Goal: Entertainment & Leisure: Consume media (video, audio)

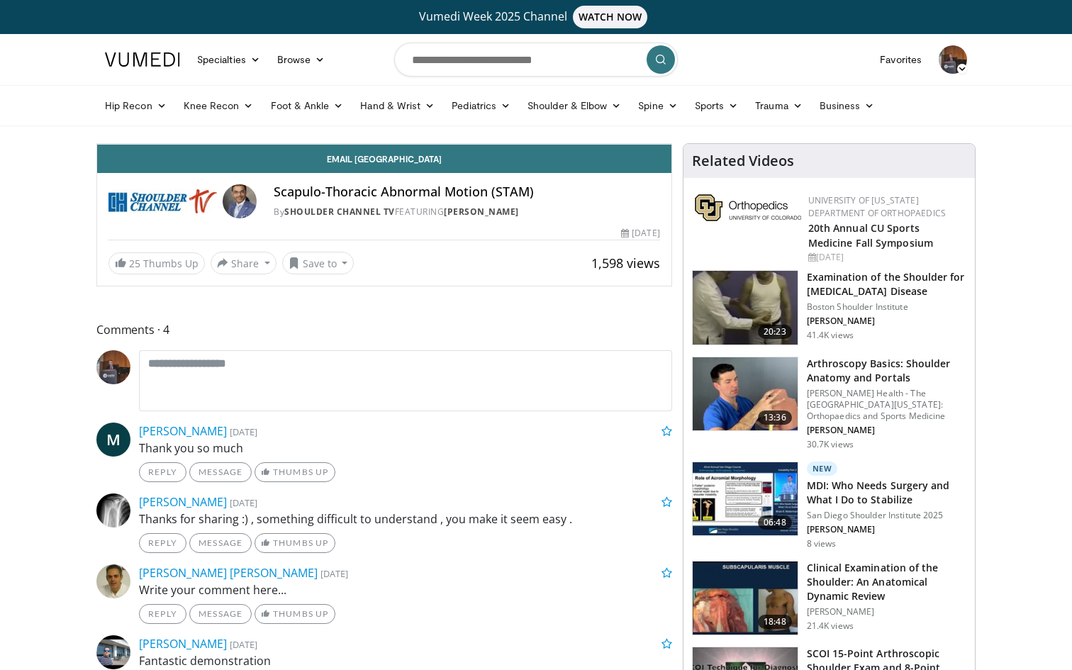
click at [404, 164] on icon "Video Player" at bounding box center [384, 144] width 40 height 40
click at [536, 144] on div "10 seconds Tap to unmute" at bounding box center [384, 144] width 574 height 0
click at [404, 164] on icon "Video Player" at bounding box center [384, 144] width 40 height 40
click at [540, 144] on div "10 seconds Tap to unmute" at bounding box center [384, 144] width 574 height 0
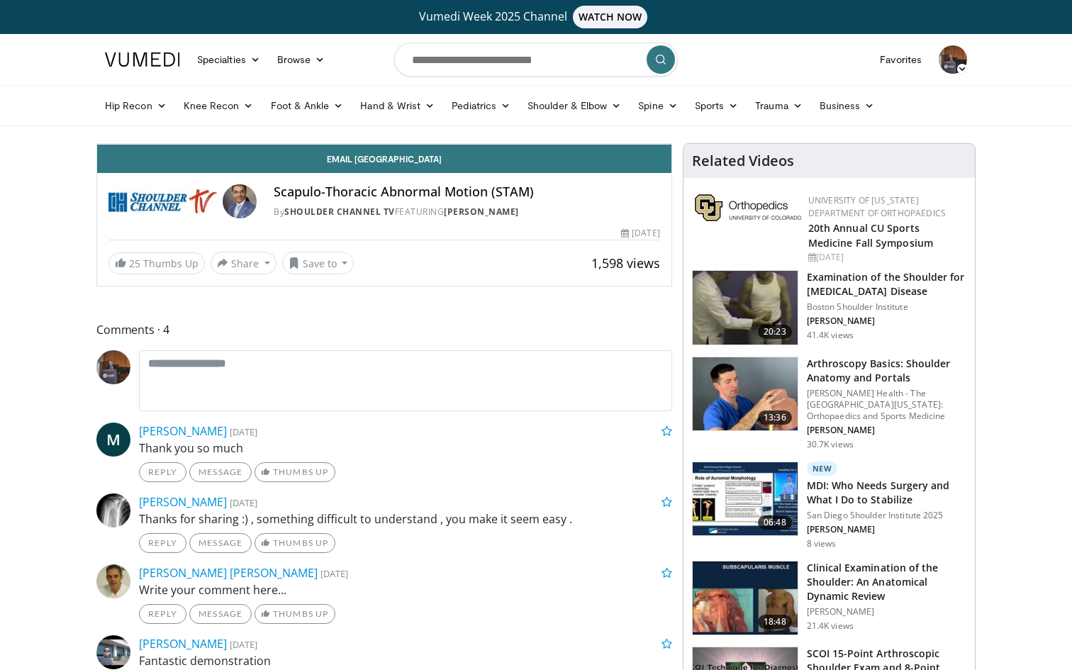
click at [540, 144] on div "10 seconds Tap to unmute" at bounding box center [384, 144] width 574 height 0
click at [404, 164] on icon "Video Player" at bounding box center [384, 144] width 40 height 40
click at [671, 144] on div "10 seconds Tap to unmute" at bounding box center [384, 144] width 574 height 0
click at [633, 144] on div "10 seconds Tap to unmute" at bounding box center [384, 144] width 574 height 0
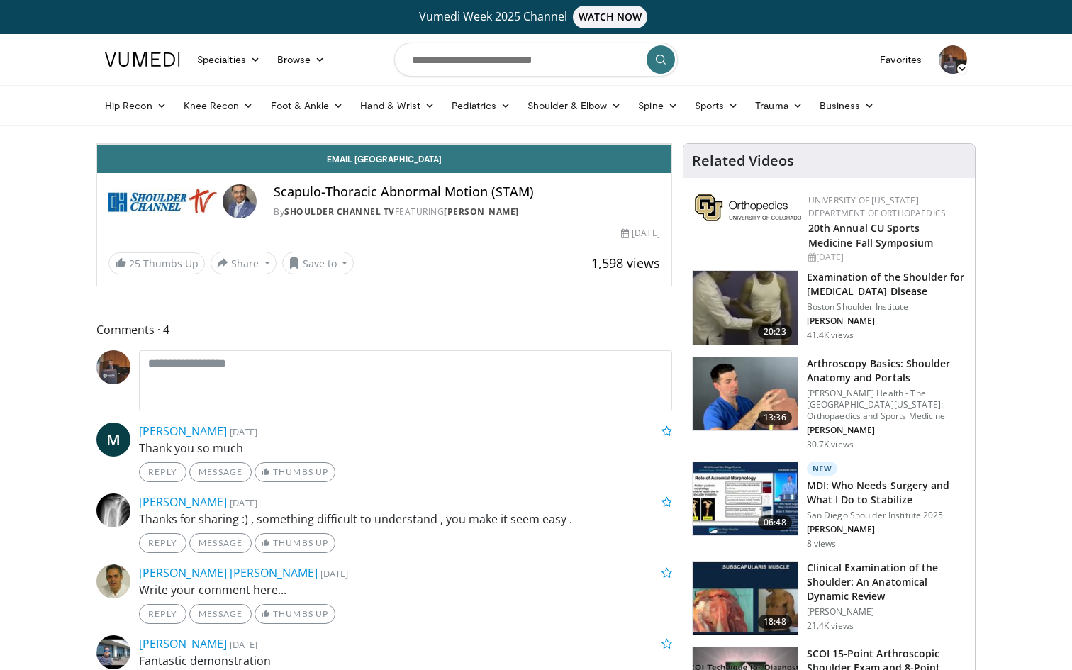
click at [404, 164] on icon "Video Player" at bounding box center [384, 144] width 40 height 40
click at [541, 144] on div "10 seconds Tap to unmute" at bounding box center [384, 144] width 574 height 0
click at [404, 164] on icon "Video Player" at bounding box center [384, 144] width 40 height 40
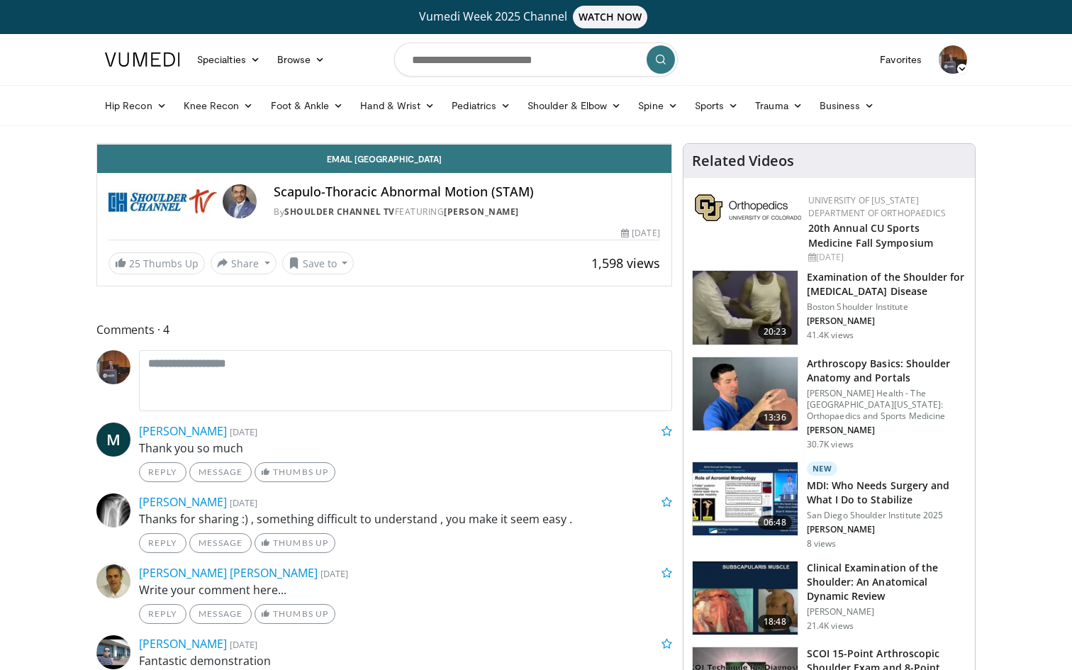
click at [404, 164] on icon "Video Player" at bounding box center [384, 144] width 40 height 40
click at [203, 116] on div "05:45" at bounding box center [153, 113] width 113 height 6
click at [404, 164] on icon "Video Player" at bounding box center [384, 144] width 40 height 40
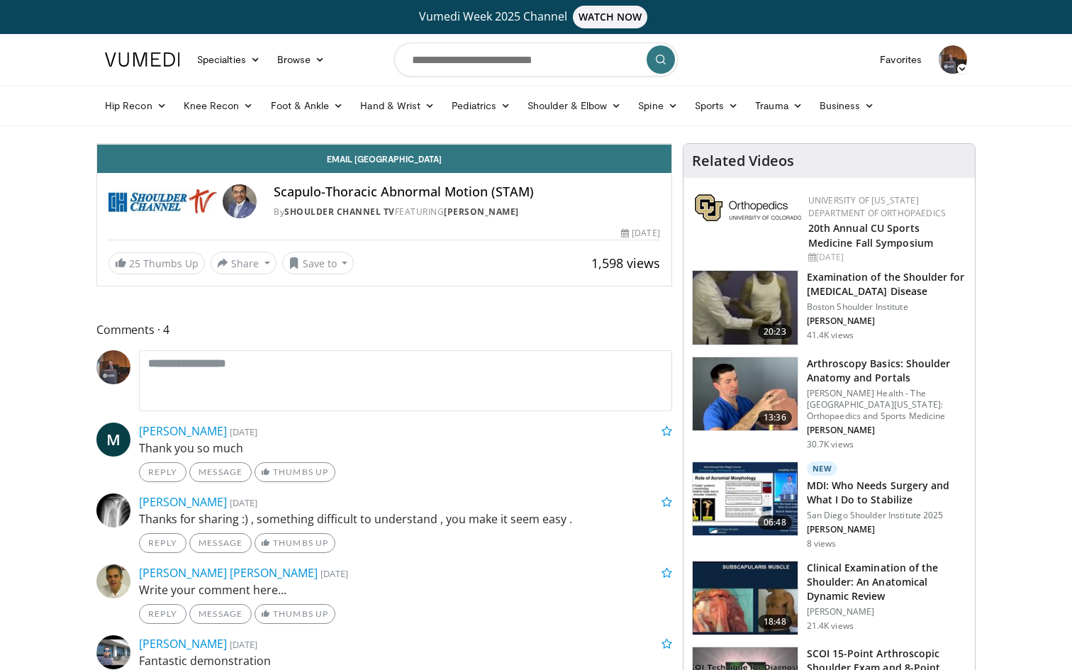
click at [404, 164] on icon "Video Player" at bounding box center [384, 144] width 40 height 40
click at [671, 144] on div "10 seconds Tap to unmute" at bounding box center [384, 144] width 574 height 0
click at [404, 164] on icon "Video Player" at bounding box center [384, 144] width 40 height 40
click at [615, 144] on div "10 seconds Tap to unmute" at bounding box center [384, 144] width 574 height 0
click at [404, 164] on icon "Video Player" at bounding box center [384, 144] width 40 height 40
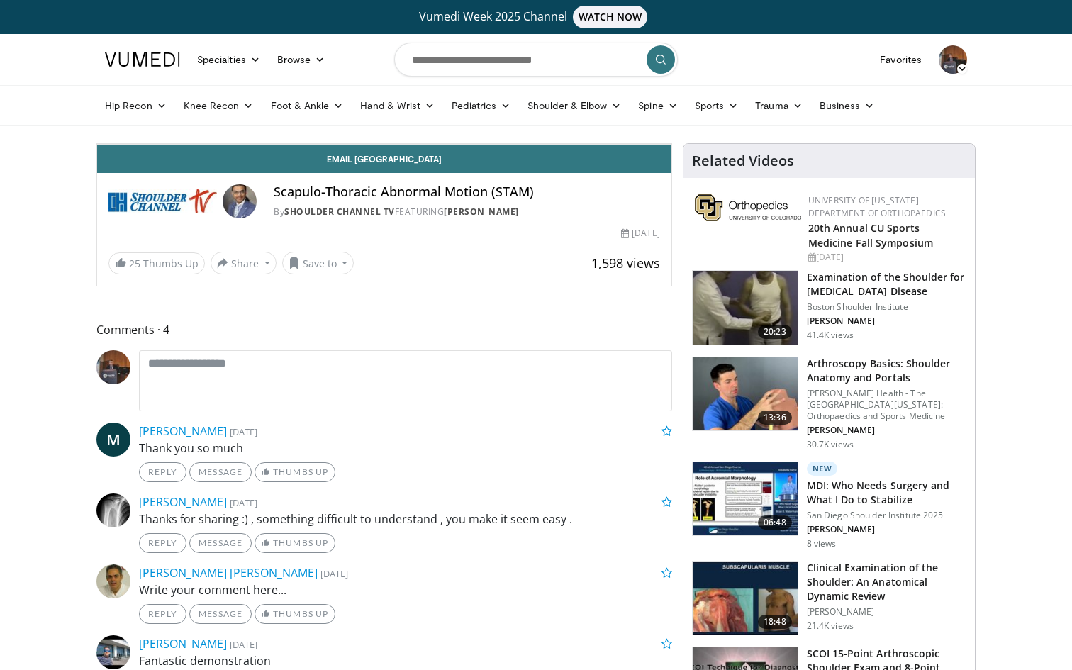
click at [216, 116] on div "06:14" at bounding box center [158, 113] width 123 height 6
click at [404, 164] on icon "Video Player" at bounding box center [384, 144] width 40 height 40
click at [588, 144] on div "10 seconds Tap to unmute" at bounding box center [384, 144] width 574 height 0
click at [404, 164] on icon "Video Player" at bounding box center [384, 144] width 40 height 40
click at [547, 144] on div "10 seconds Tap to unmute" at bounding box center [384, 144] width 574 height 0
